Goal: Find specific page/section: Find specific page/section

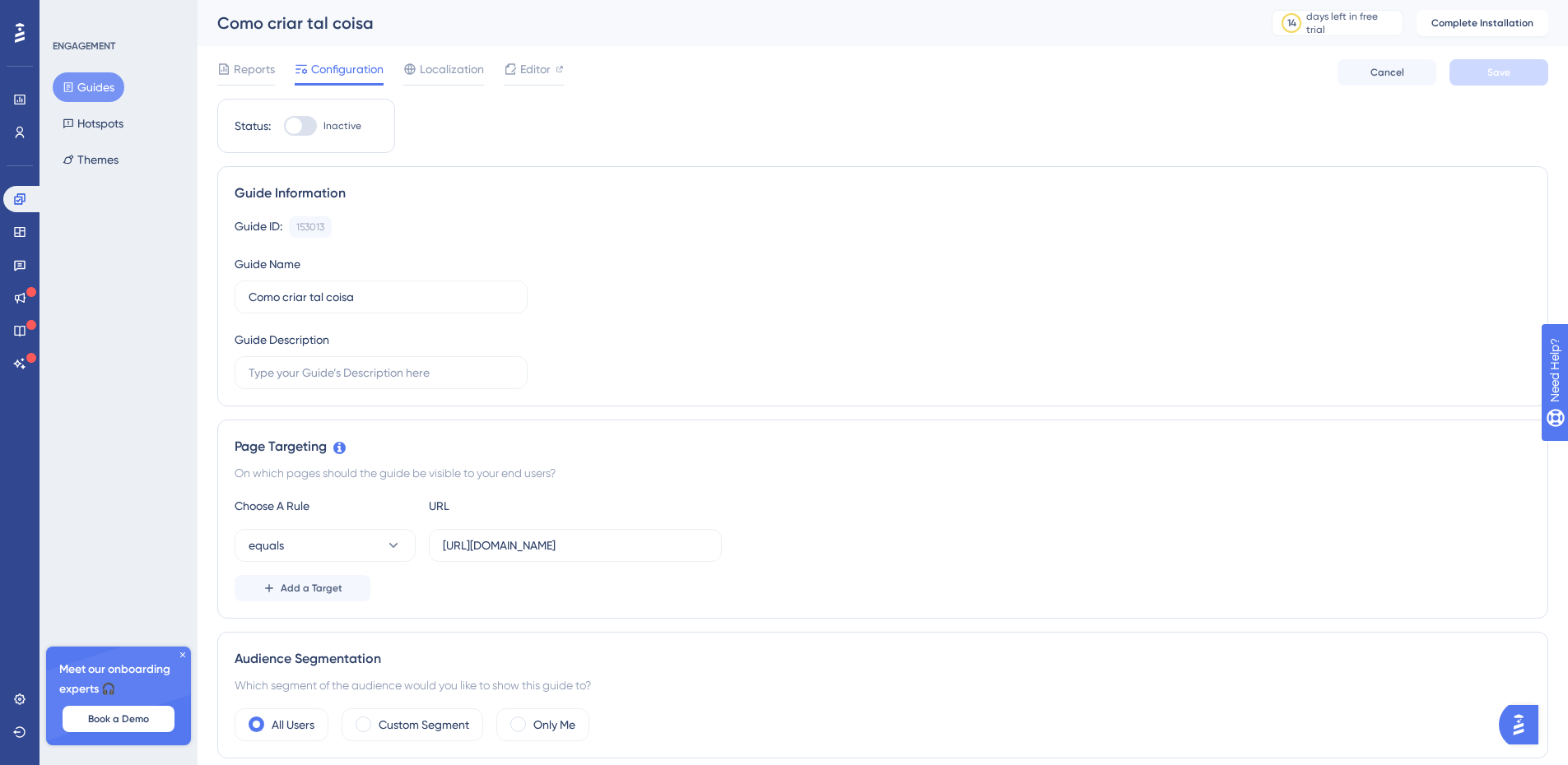
click at [432, 89] on div "Reports Configuration Localization Editor Cancel Save" at bounding box center [883, 73] width 1330 height 53
click at [440, 80] on div "Localization" at bounding box center [443, 73] width 81 height 26
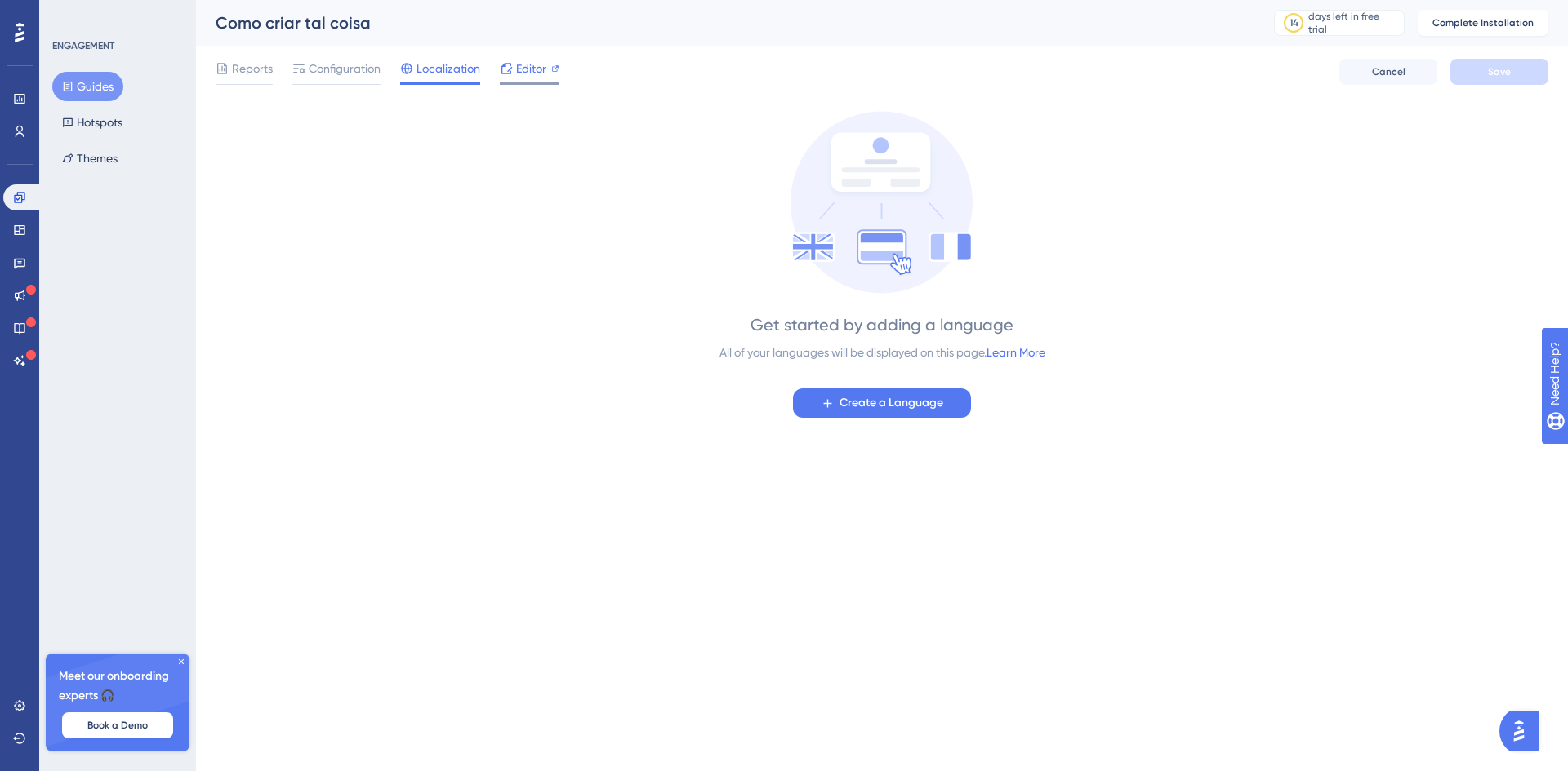
click at [510, 62] on icon at bounding box center [506, 68] width 13 height 13
